Goal: Navigation & Orientation: Find specific page/section

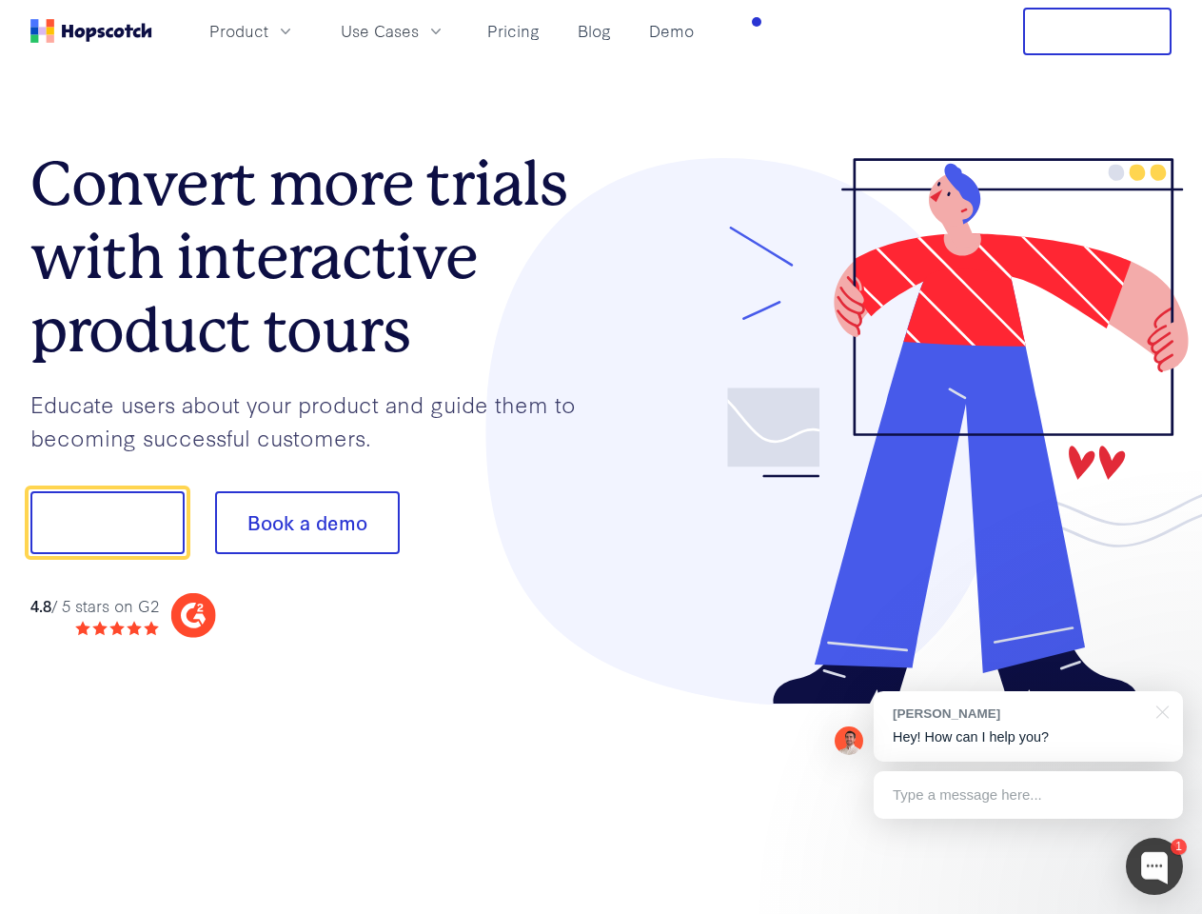
click at [602, 457] on div at bounding box center [887, 431] width 571 height 547
click at [268, 30] on span "Product" at bounding box center [238, 31] width 59 height 24
click at [419, 30] on span "Use Cases" at bounding box center [380, 31] width 78 height 24
click at [1097, 31] on button "Free Trial" at bounding box center [1097, 32] width 148 height 48
click at [107, 523] on button "Show me!" at bounding box center [107, 522] width 154 height 63
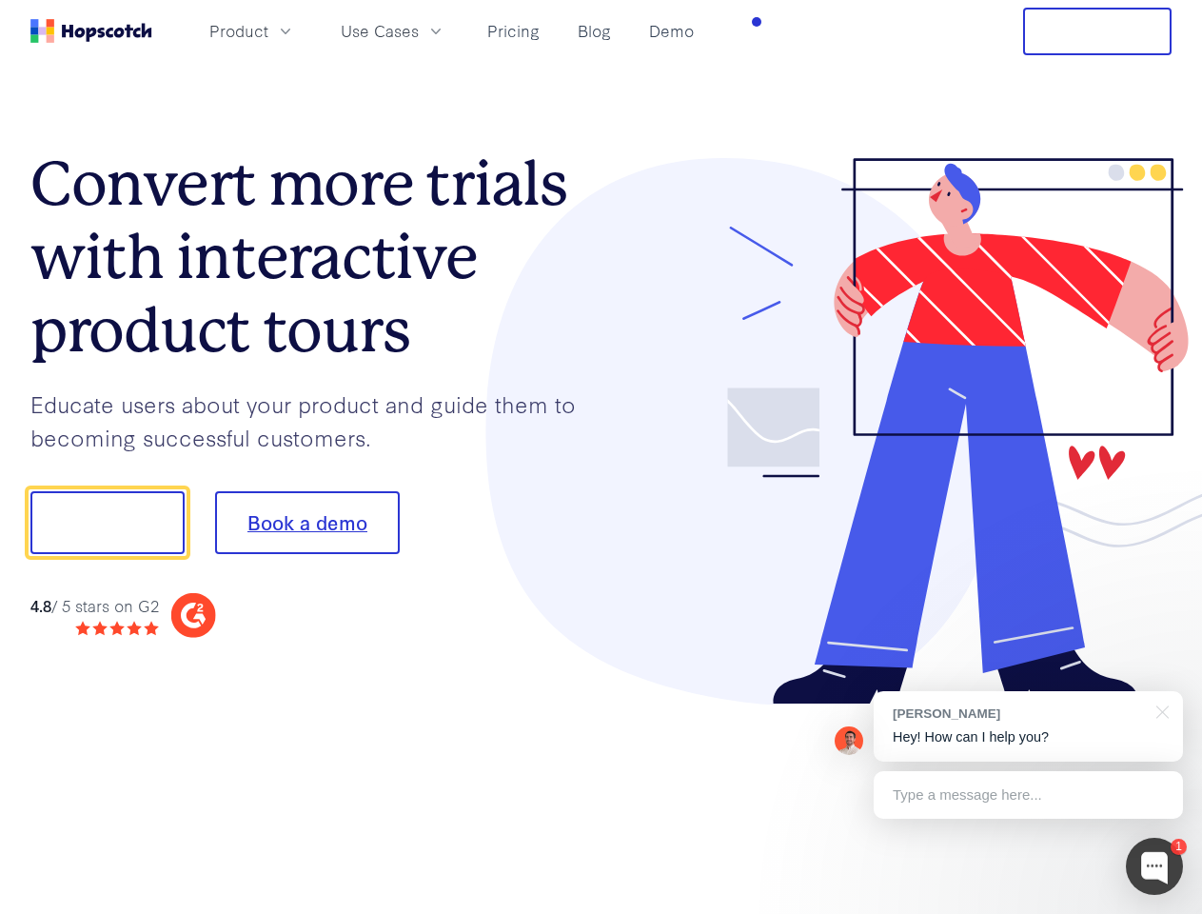
click at [306, 523] on button "Book a demo" at bounding box center [307, 522] width 185 height 63
click at [1155, 866] on div at bounding box center [1154, 866] width 57 height 57
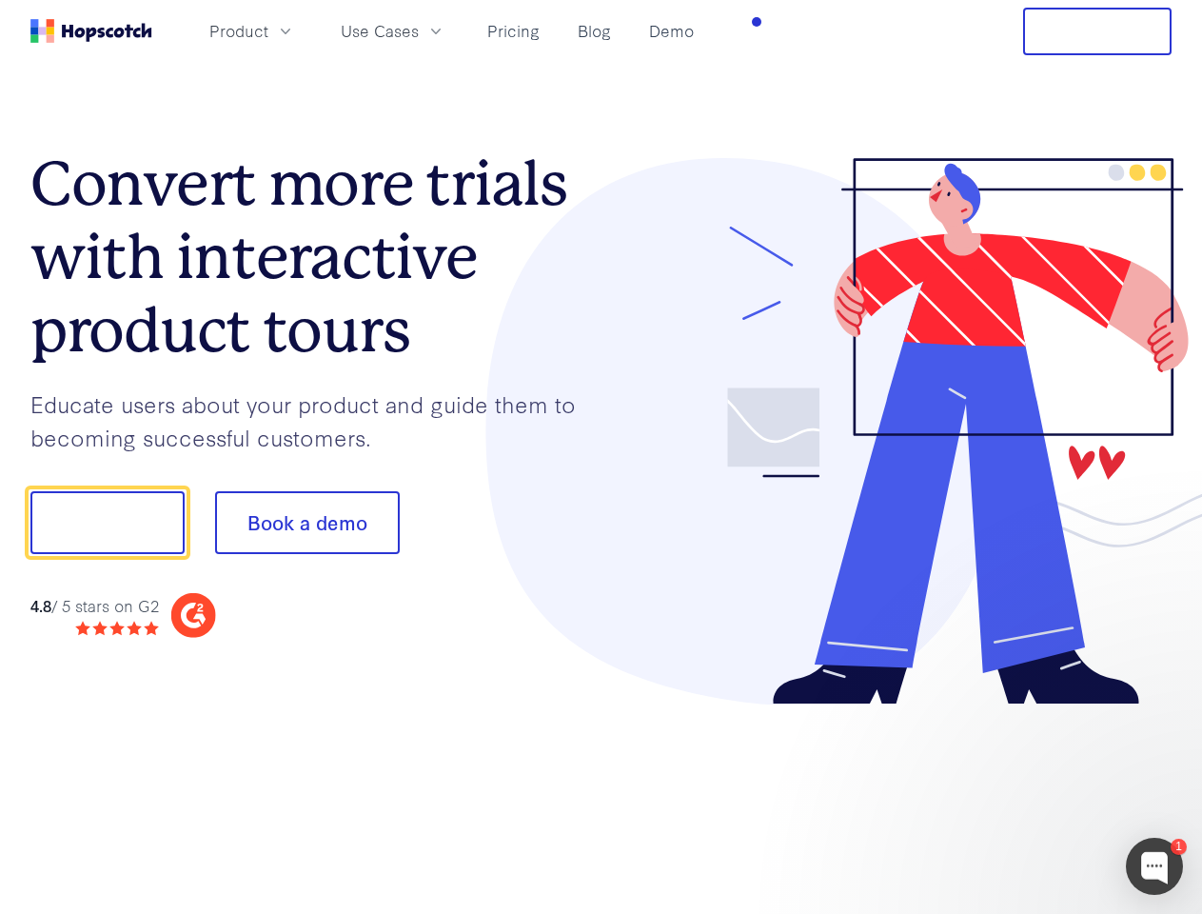
click at [1028, 913] on div "1 [PERSON_NAME] Hey! How can I help you? Type a message here... Free live chat …" at bounding box center [601, 914] width 1202 height 0
click at [1159, 710] on div at bounding box center [1004, 520] width 357 height 635
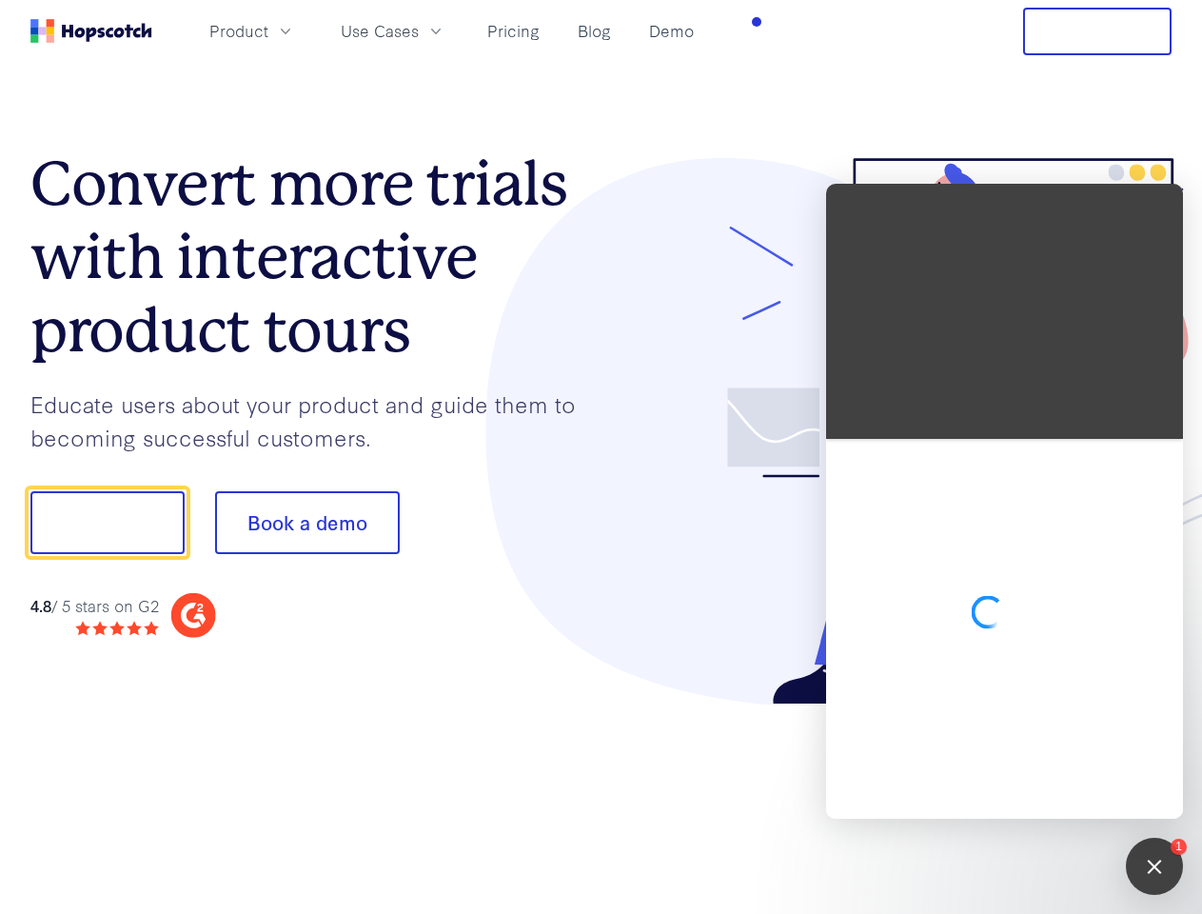
click at [1028, 795] on div at bounding box center [1004, 629] width 357 height 380
